Goal: Navigation & Orientation: Find specific page/section

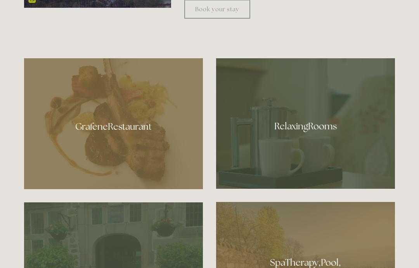
scroll to position [395, 0]
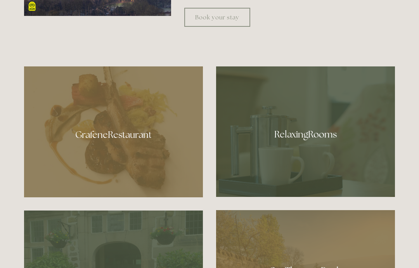
click at [357, 131] on div at bounding box center [305, 131] width 179 height 130
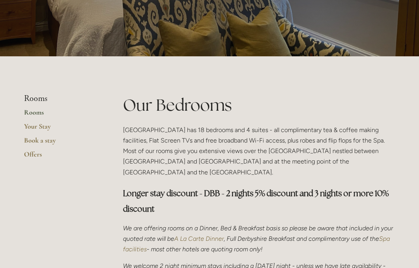
scroll to position [91, 0]
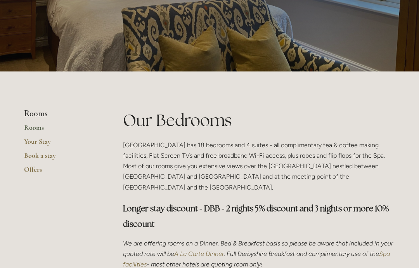
click at [40, 169] on link "Offers" at bounding box center [61, 172] width 74 height 14
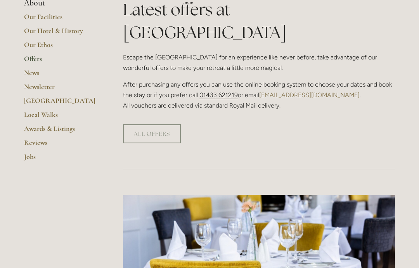
scroll to position [202, 0]
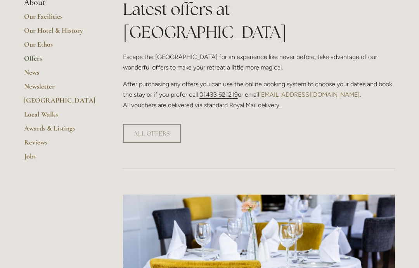
click at [161, 124] on link "ALL OFFERS" at bounding box center [152, 133] width 58 height 19
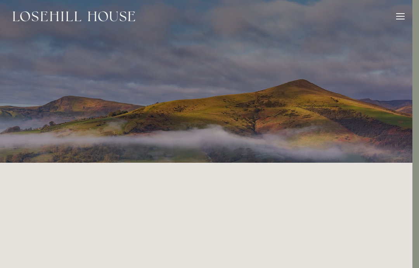
scroll to position [0, 7]
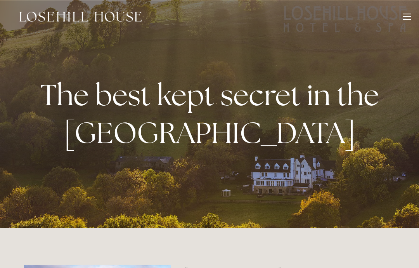
scroll to position [427, 0]
